Goal: Navigation & Orientation: Find specific page/section

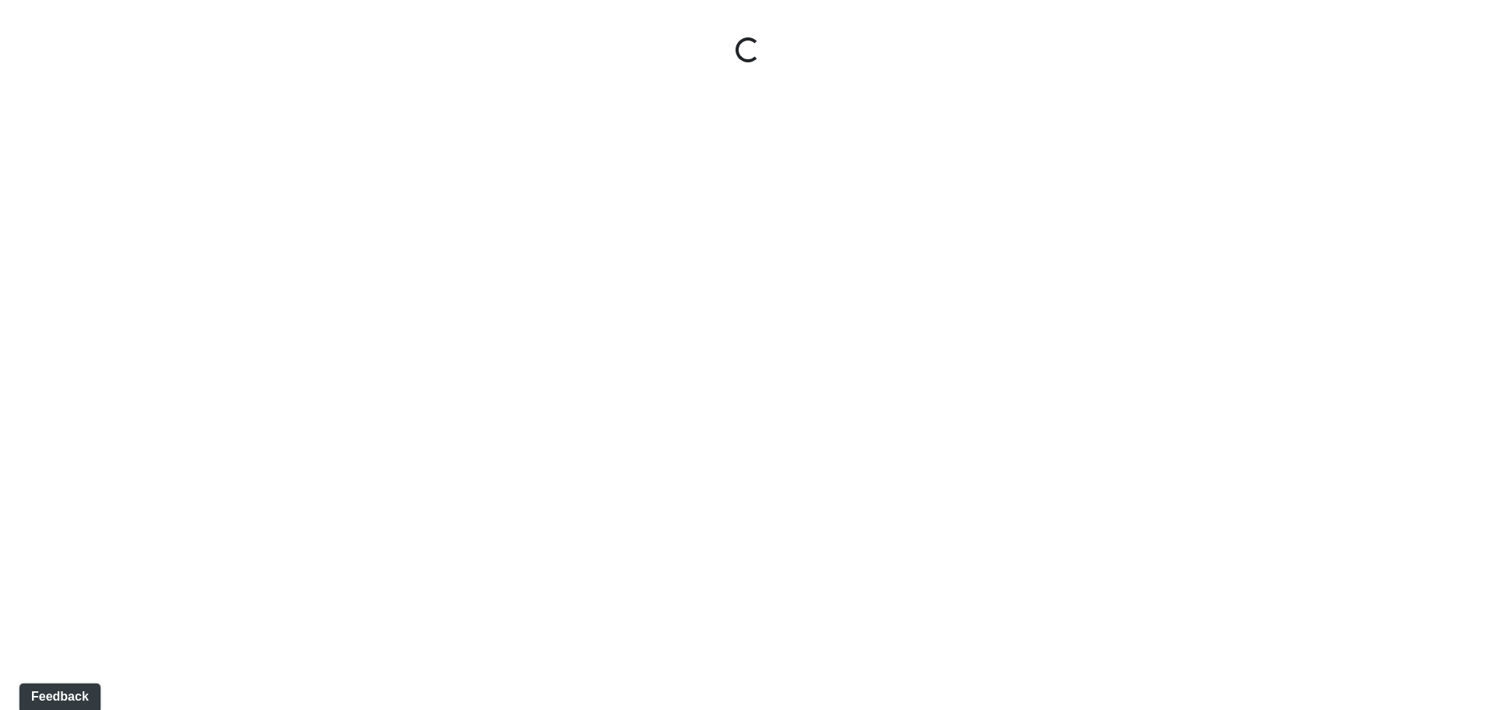
select select "aawi1mjJYzSqdPPakKKPWX"
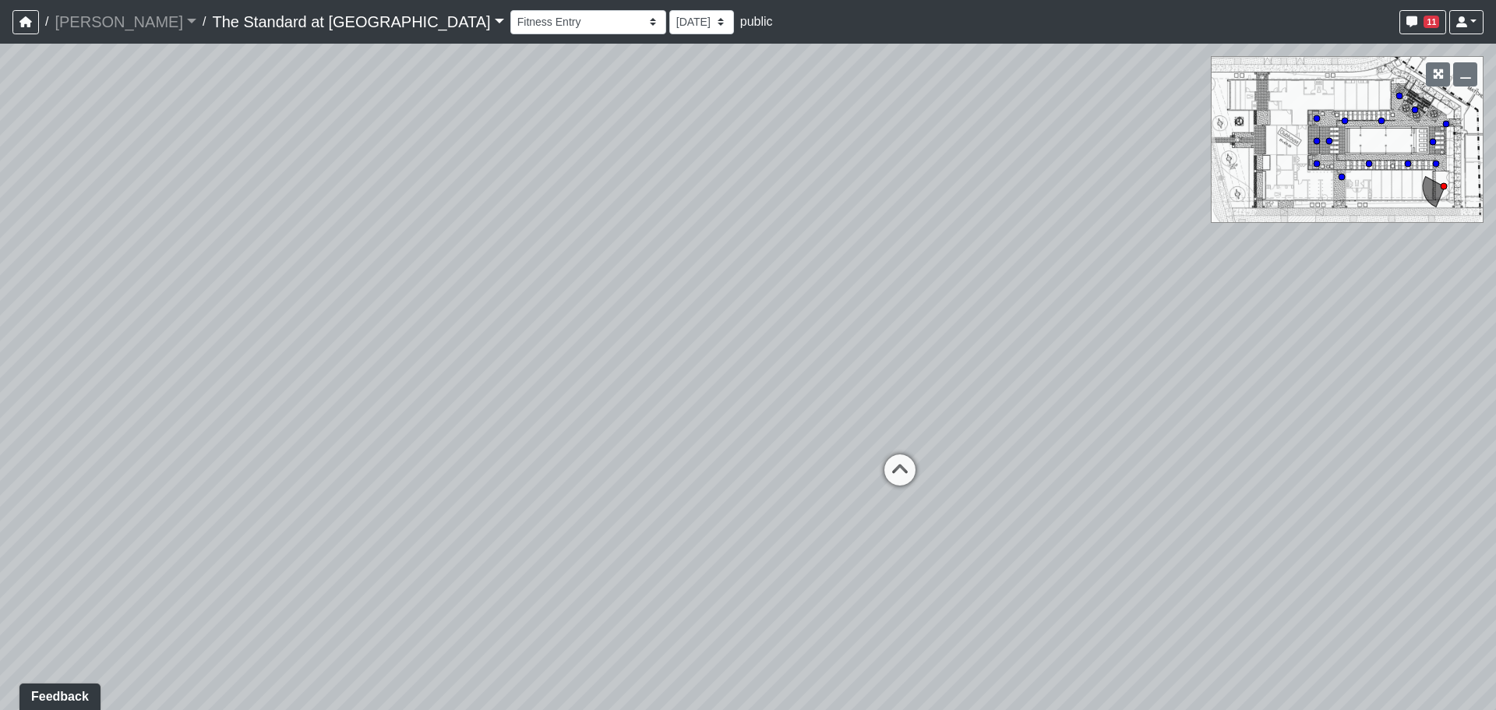
drag, startPoint x: 603, startPoint y: 317, endPoint x: 1130, endPoint y: 464, distance: 546.6
click at [1213, 519] on div "Loading... Fitness - Courtyard Entry Loading... Poolside Corner 2 Loading... Su…" at bounding box center [748, 377] width 1496 height 666
drag, startPoint x: 855, startPoint y: 415, endPoint x: 1151, endPoint y: 294, distance: 319.7
click at [1121, 323] on div "Loading... Fitness - Courtyard Entry Loading... Poolside Corner 2 Loading... Su…" at bounding box center [748, 377] width 1496 height 666
drag, startPoint x: 598, startPoint y: 370, endPoint x: 1407, endPoint y: 454, distance: 813.8
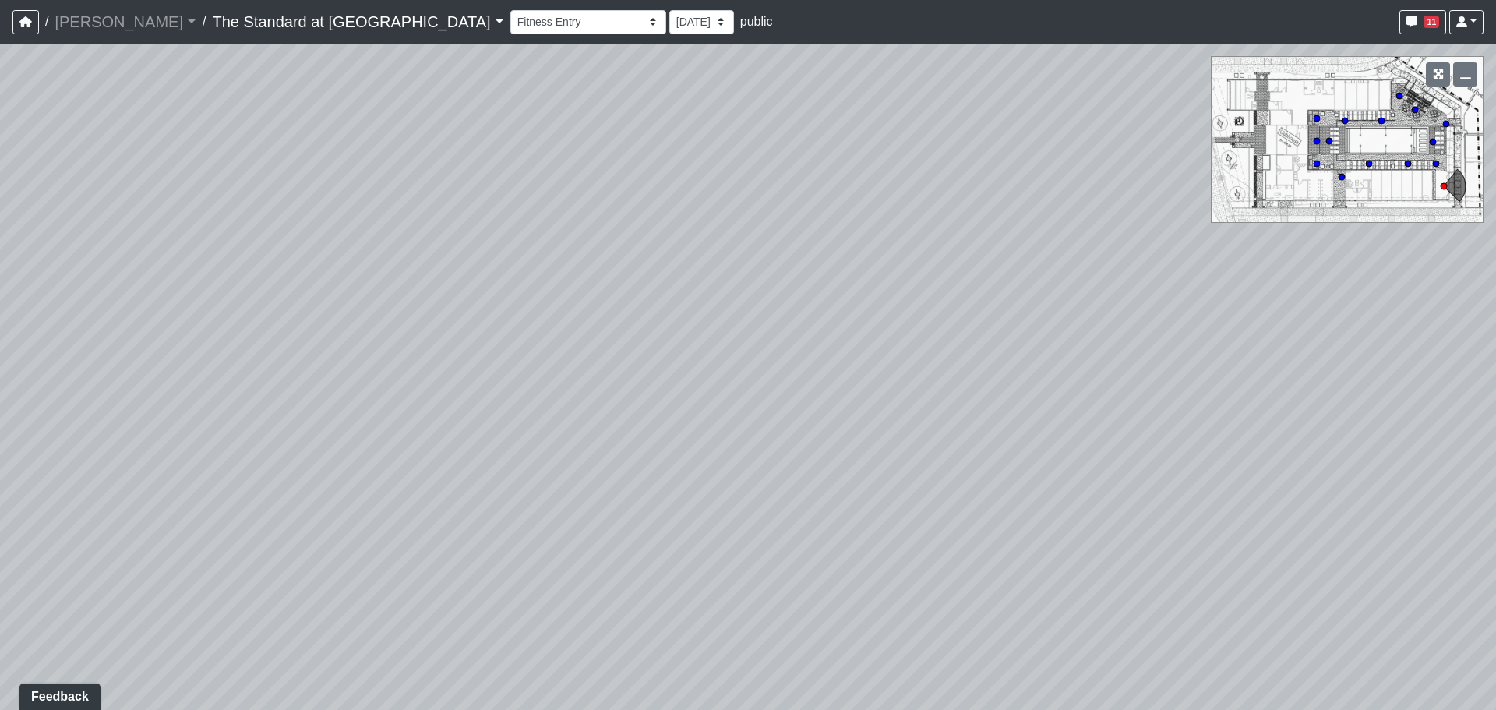
click at [1407, 454] on div "Loading... Fitness - Courtyard Entry Loading... Poolside Corner 2 Loading... Su…" at bounding box center [748, 377] width 1496 height 666
drag, startPoint x: 626, startPoint y: 414, endPoint x: 1387, endPoint y: 500, distance: 765.9
click at [1288, 508] on div "Loading... Fitness - Courtyard Entry Loading... Poolside Corner 2 Loading... Su…" at bounding box center [748, 377] width 1496 height 666
drag, startPoint x: 838, startPoint y: 391, endPoint x: 979, endPoint y: 573, distance: 229.9
click at [979, 573] on div "Loading... Fitness - Courtyard Entry Loading... Poolside Corner 2 Loading... Su…" at bounding box center [748, 377] width 1496 height 666
